Goal: Task Accomplishment & Management: Complete application form

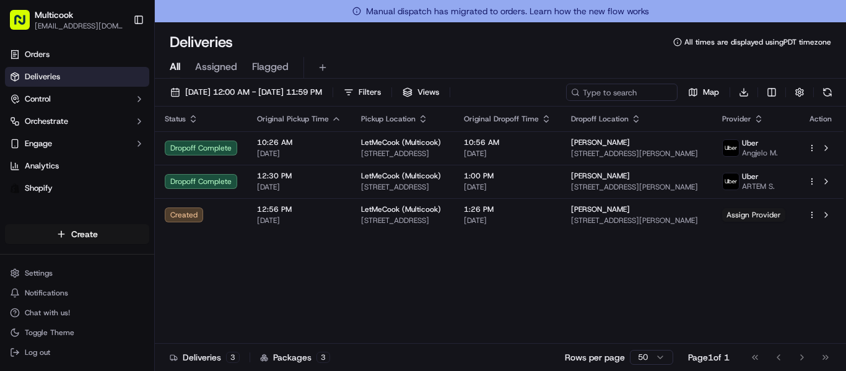
click at [130, 233] on html "Multicook [EMAIL_ADDRESS][DOMAIN_NAME] Toggle Sidebar Orders Deliveries Control…" at bounding box center [423, 185] width 846 height 371
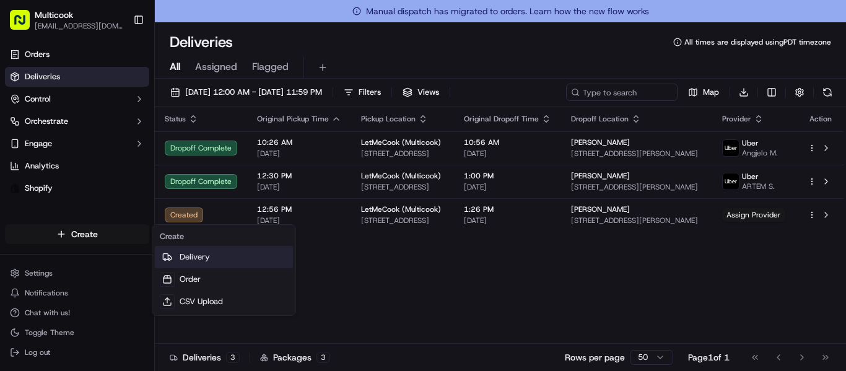
click at [214, 260] on link "Delivery" at bounding box center [224, 257] width 138 height 22
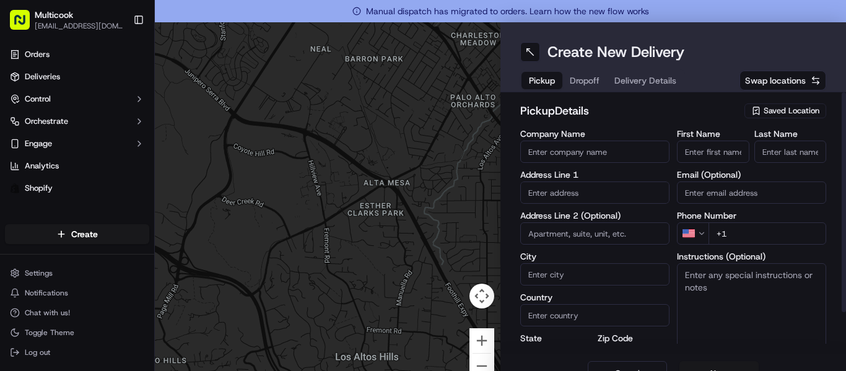
click at [784, 110] on span "Saved Location" at bounding box center [792, 110] width 56 height 11
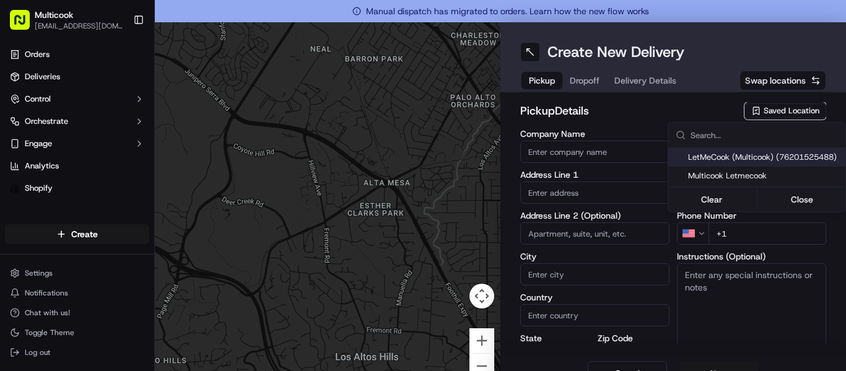
click at [738, 161] on span "LetMeCook (Multicook) (76201525488)" at bounding box center [764, 157] width 152 height 11
type input "LetMeCook (Multicook)"
type input "[STREET_ADDRESS]"
type input "[GEOGRAPHIC_DATA]"
type input "US"
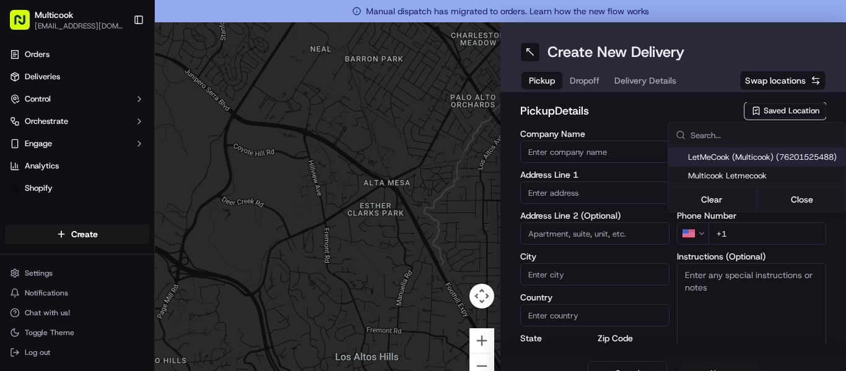
type input "CA"
type input "91423"
type input "[PERSON_NAME]"
type input "Nikityuk"
type input "[EMAIL_ADDRESS][DOMAIN_NAME]"
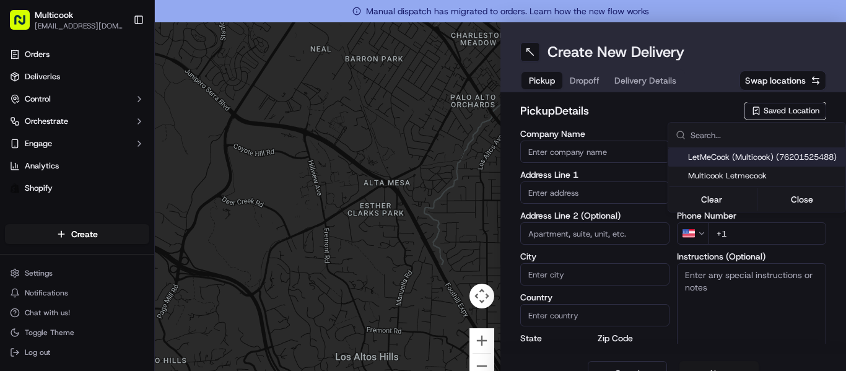
type input "[PHONE_NUMBER]"
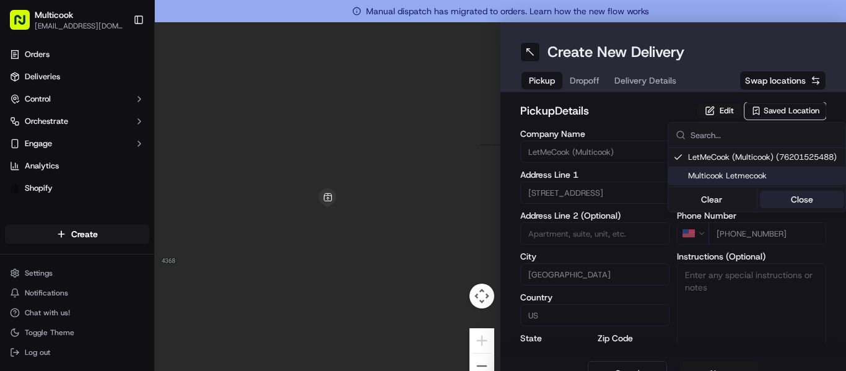
click at [800, 198] on button "Close" at bounding box center [802, 199] width 85 height 17
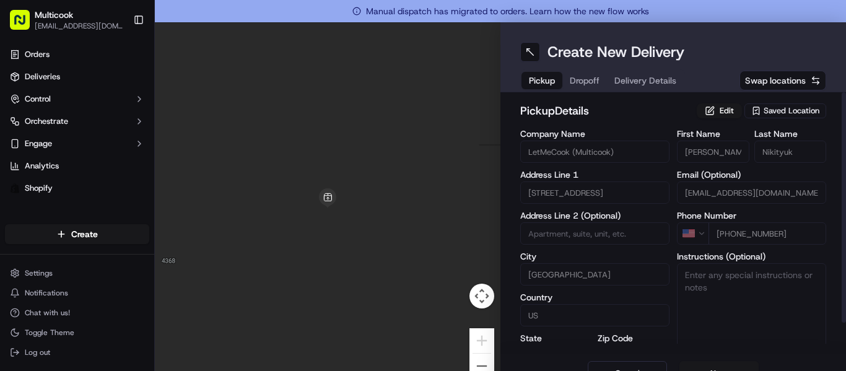
click at [596, 77] on button "Dropoff" at bounding box center [584, 80] width 45 height 17
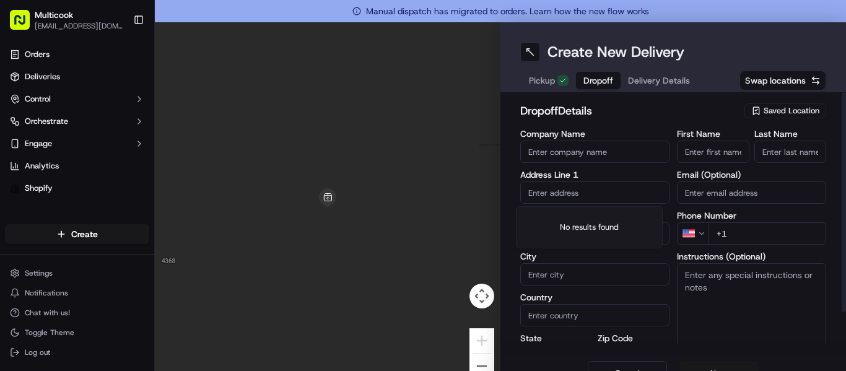
click at [592, 186] on input "text" at bounding box center [594, 192] width 149 height 22
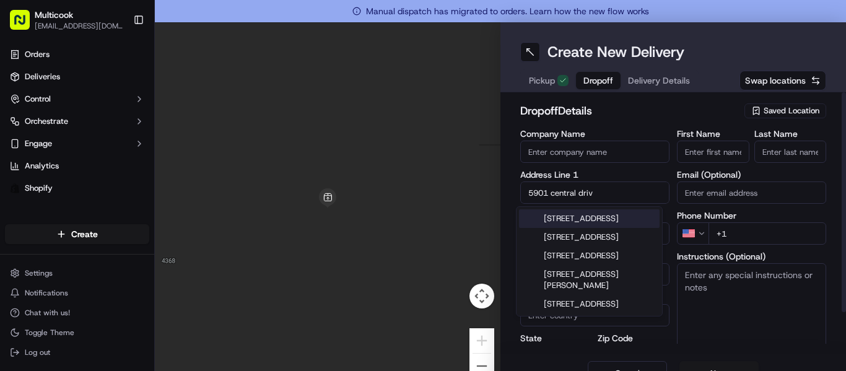
drag, startPoint x: 569, startPoint y: 191, endPoint x: 569, endPoint y: 201, distance: 9.9
click at [569, 201] on input "5901 central driv" at bounding box center [594, 192] width 149 height 22
click at [604, 225] on div "[STREET_ADDRESS]" at bounding box center [589, 218] width 141 height 19
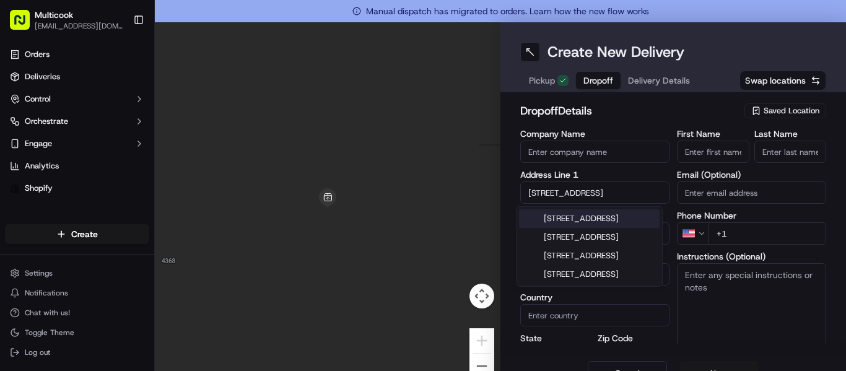
type input "[STREET_ADDRESS]"
type input "[GEOGRAPHIC_DATA]"
type input "CA"
type input "90045"
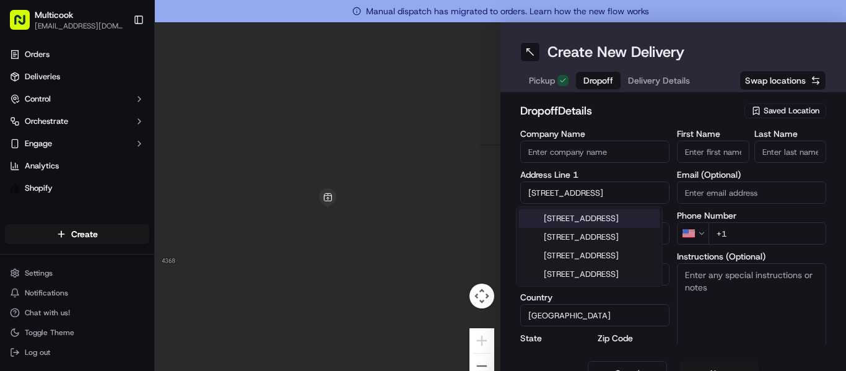
type input "[STREET_ADDRESS]"
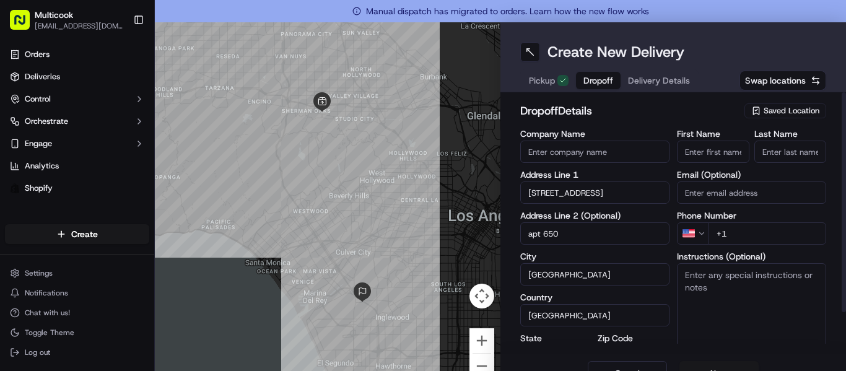
type input "apt 650"
click at [740, 240] on input "+1" at bounding box center [768, 233] width 118 height 22
type input "[PHONE_NUMBER]"
click at [730, 154] on input "First Name" at bounding box center [713, 152] width 72 height 22
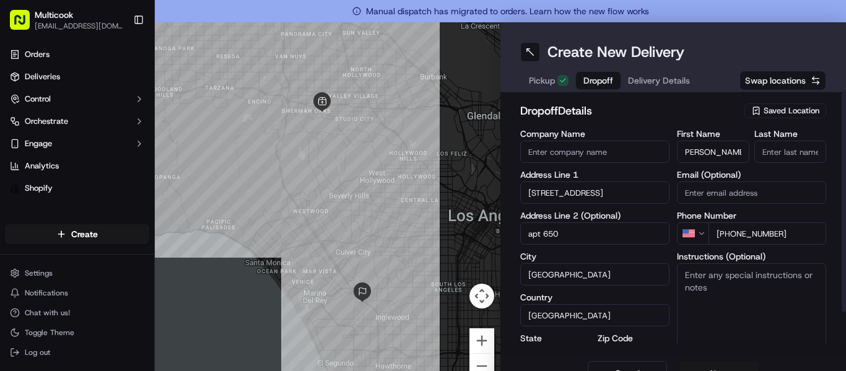
drag, startPoint x: 692, startPoint y: 153, endPoint x: 754, endPoint y: 144, distance: 62.6
click at [761, 142] on div "First Name [PERSON_NAME] Last Name" at bounding box center [751, 145] width 149 height 33
type input "[PERSON_NAME]"
click at [773, 166] on div "First Name [PERSON_NAME] Last Name Email (Optional) Phone Number US [PHONE_NUMB…" at bounding box center [751, 259] width 149 height 260
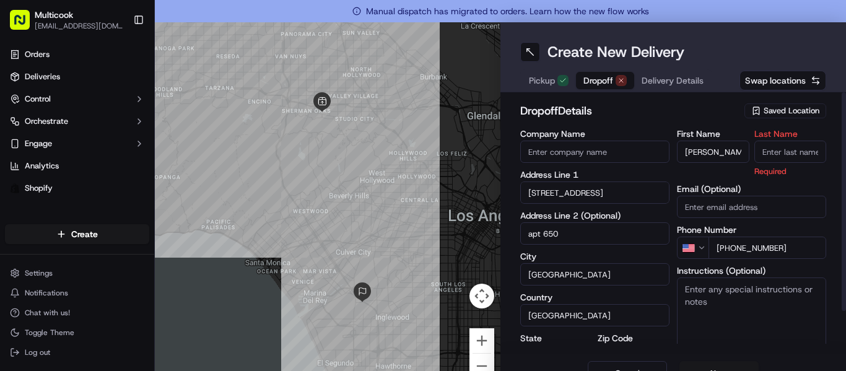
click at [772, 156] on input "Last Name" at bounding box center [790, 152] width 72 height 22
paste input "Khakimova"
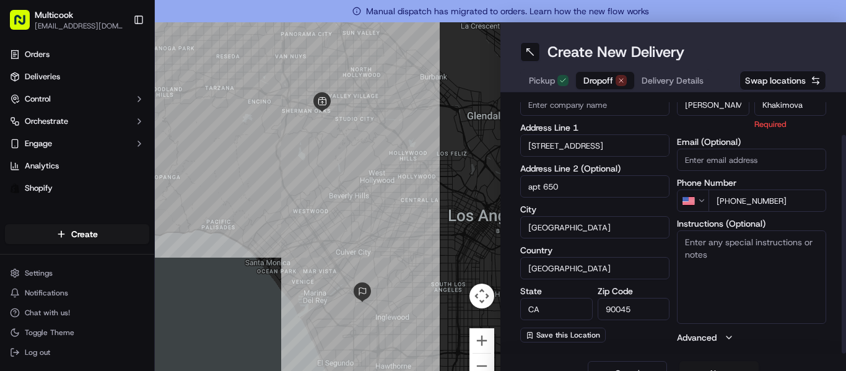
scroll to position [22, 0]
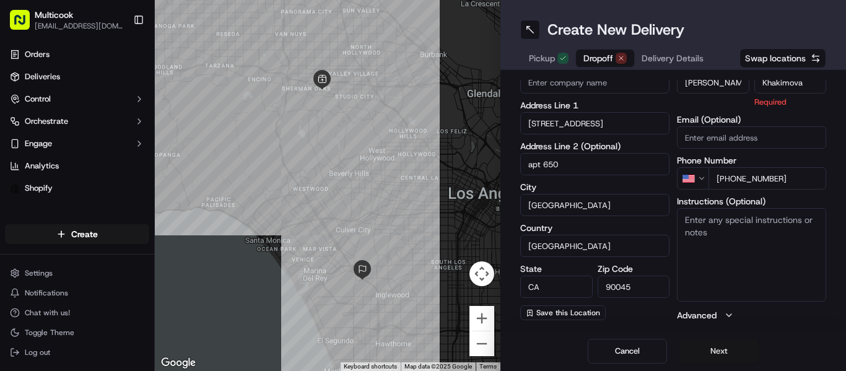
type input "Khakimova"
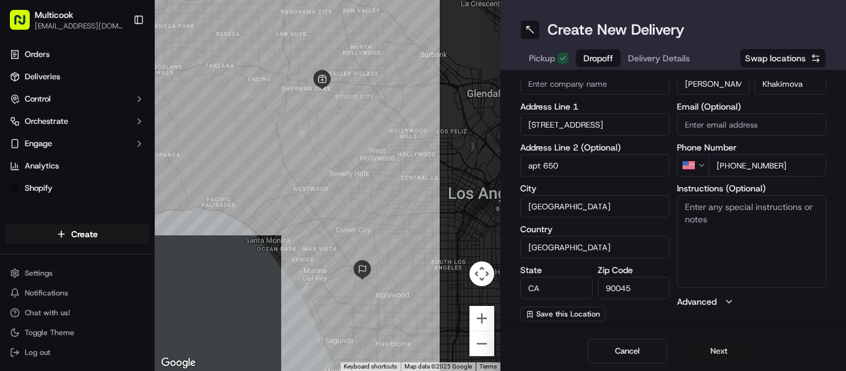
scroll to position [46, 0]
click at [712, 357] on button "Next" at bounding box center [719, 351] width 79 height 25
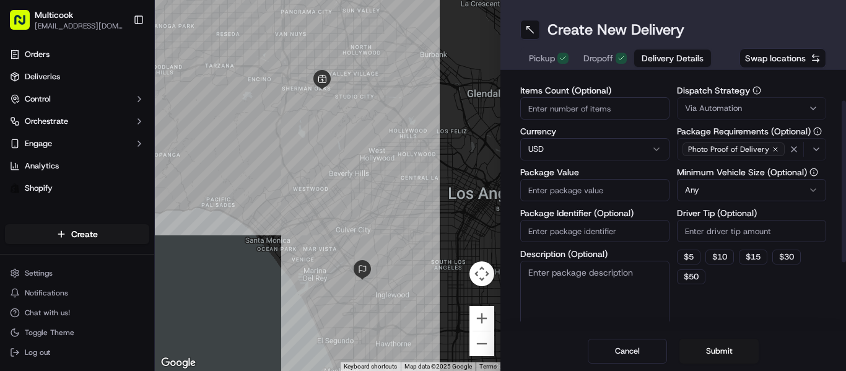
click at [557, 112] on input "Items Count (Optional)" at bounding box center [594, 108] width 149 height 22
type input "2"
click at [554, 187] on input "Package Value" at bounding box center [594, 190] width 149 height 22
type input "160"
click at [726, 352] on button "Submit" at bounding box center [719, 351] width 79 height 25
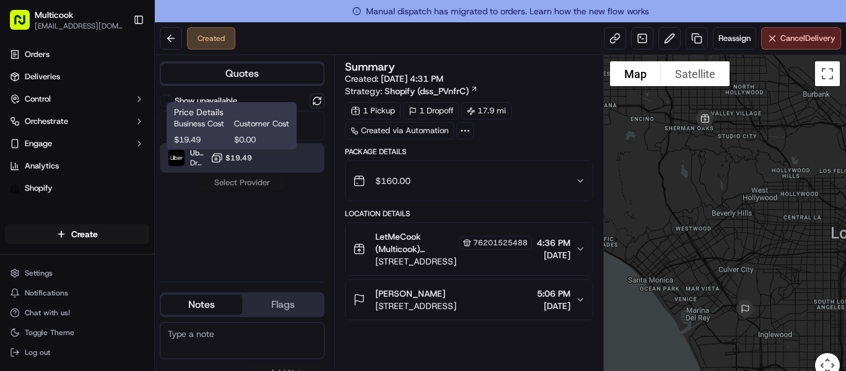
click at [250, 157] on span "$19.49" at bounding box center [238, 158] width 27 height 10
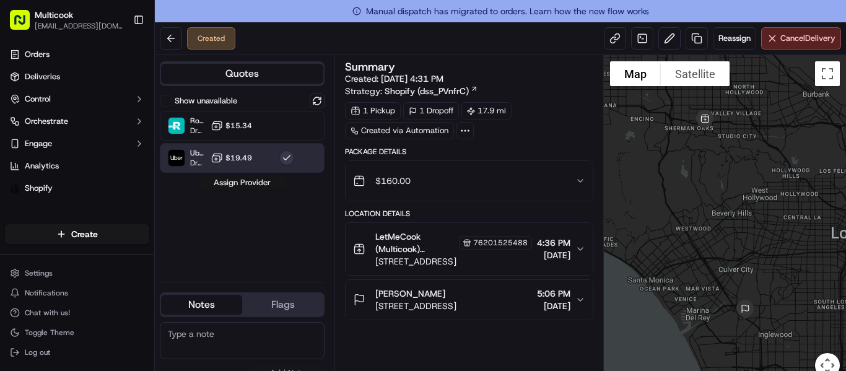
click at [254, 177] on button "Assign Provider" at bounding box center [242, 182] width 88 height 15
